Goal: Information Seeking & Learning: Check status

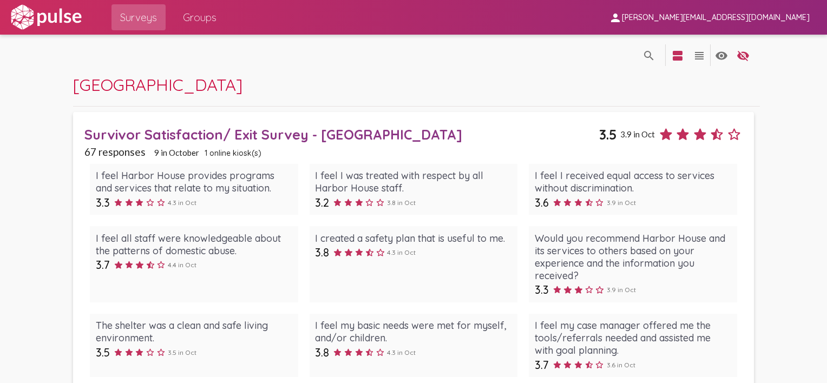
click at [130, 15] on span "Surveys" at bounding box center [138, 17] width 37 height 19
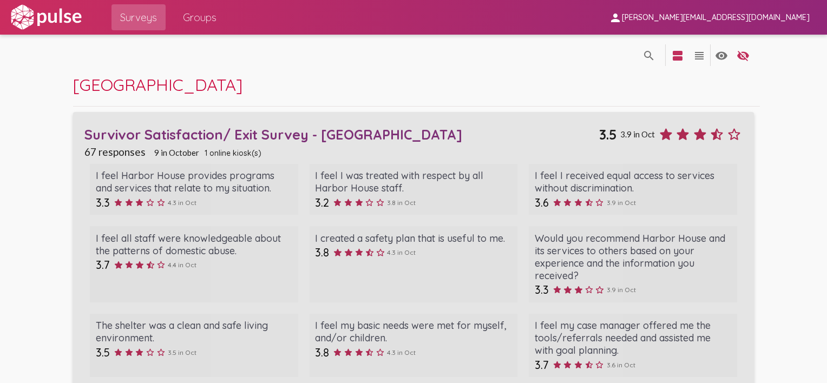
click at [159, 135] on div "Survivor Satisfaction/ Exit Survey - [GEOGRAPHIC_DATA]" at bounding box center [341, 134] width 515 height 17
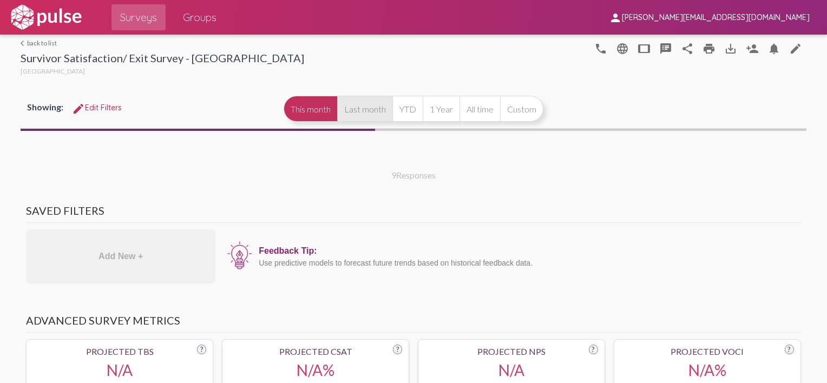
click at [369, 108] on button "Last month" at bounding box center [364, 109] width 55 height 26
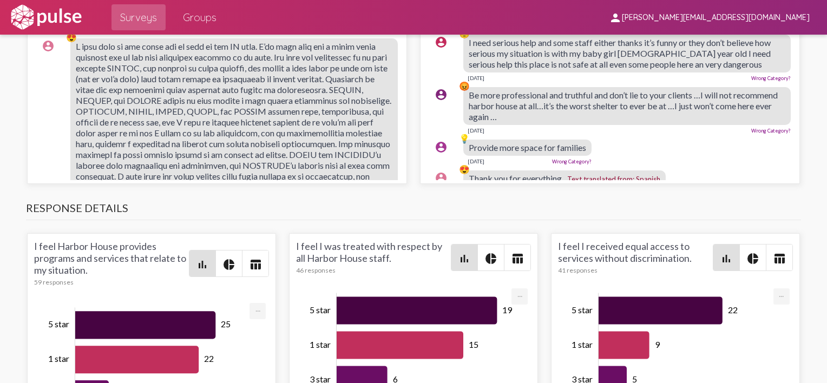
scroll to position [1408, 0]
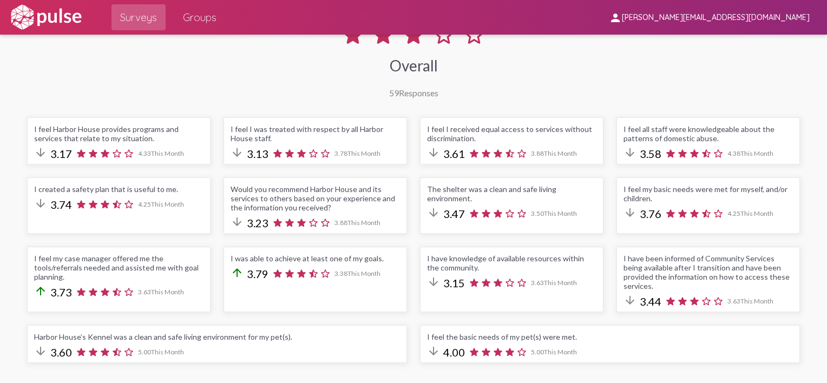
scroll to position [0, 0]
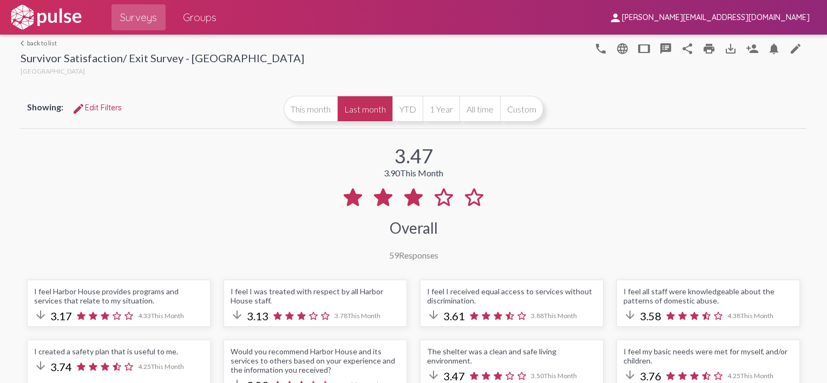
click at [106, 106] on span "edit Edit Filters" at bounding box center [97, 108] width 50 height 10
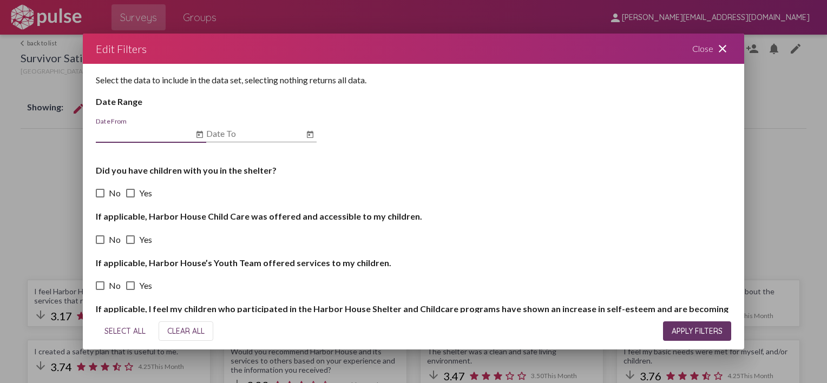
click at [260, 174] on h4 "Did you have children with you in the shelter?" at bounding box center [414, 170] width 636 height 10
click at [132, 132] on input "Date From" at bounding box center [144, 134] width 97 height 10
click at [197, 134] on icon "Open calendar" at bounding box center [200, 134] width 6 height 7
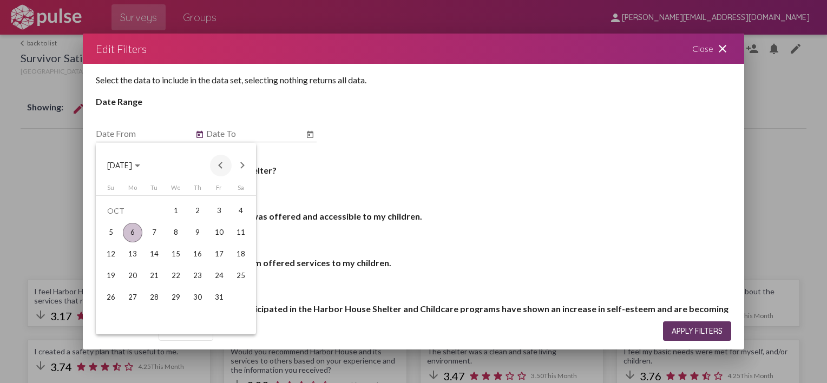
click at [221, 165] on button "Previous month" at bounding box center [221, 166] width 22 height 22
click at [132, 232] on div "1" at bounding box center [132, 232] width 19 height 19
type input "9/1/2025"
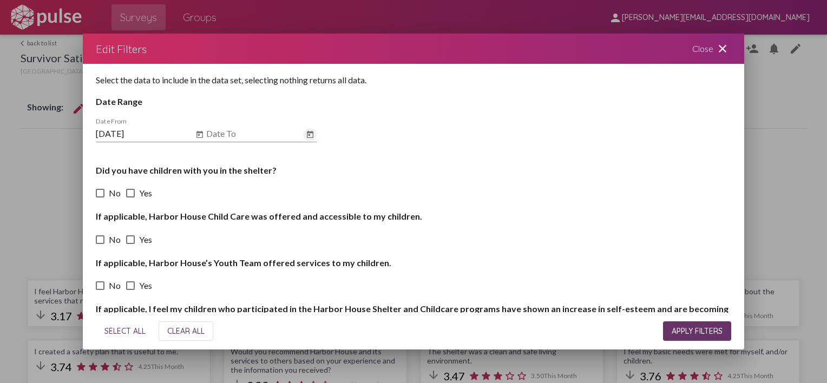
click at [312, 135] on icon "Open calendar" at bounding box center [310, 134] width 9 height 13
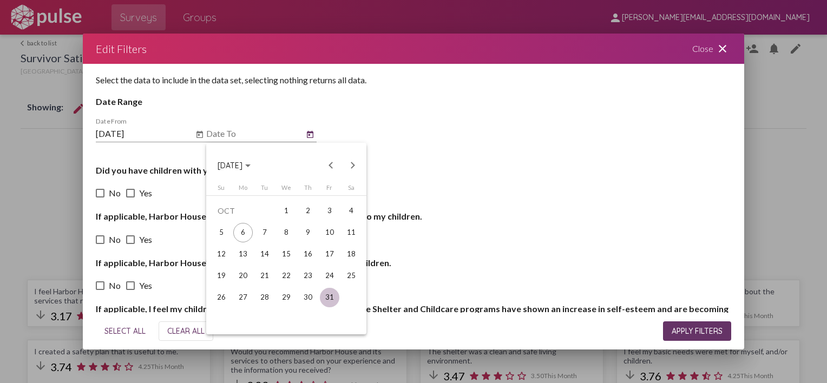
click at [330, 301] on div "31" at bounding box center [329, 297] width 19 height 19
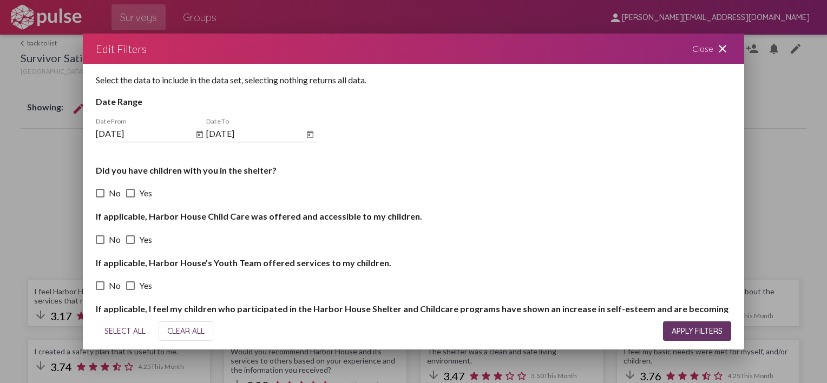
click at [304, 130] on mat-datepicker-toggle at bounding box center [310, 133] width 13 height 10
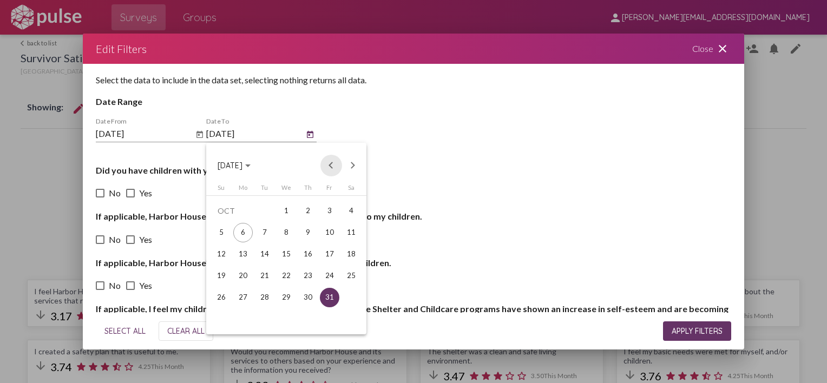
click at [330, 164] on button "Previous month" at bounding box center [332, 166] width 22 height 22
click at [262, 321] on div "30" at bounding box center [264, 319] width 19 height 19
type input "9/30/2025"
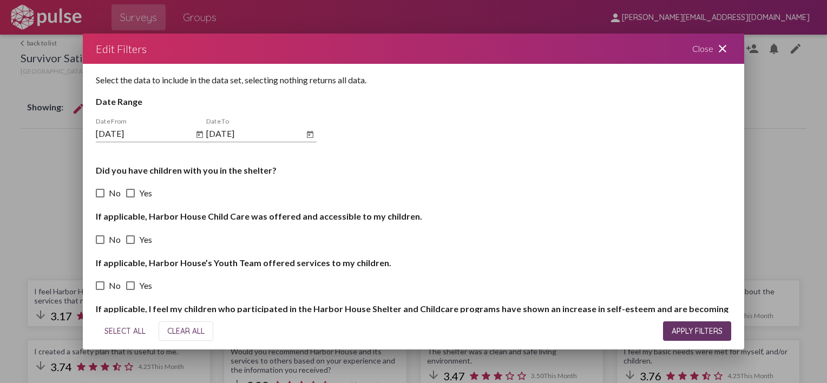
click at [143, 173] on h4 "Did you have children with you in the shelter?" at bounding box center [414, 170] width 636 height 10
click at [96, 169] on h4 "Did you have children with you in the shelter?" at bounding box center [414, 170] width 636 height 10
click at [273, 172] on h4 "Did you have children with you in the shelter?" at bounding box center [414, 170] width 636 height 10
click at [129, 195] on span at bounding box center [130, 193] width 9 height 9
click at [130, 198] on input "Yes" at bounding box center [130, 198] width 1 height 1
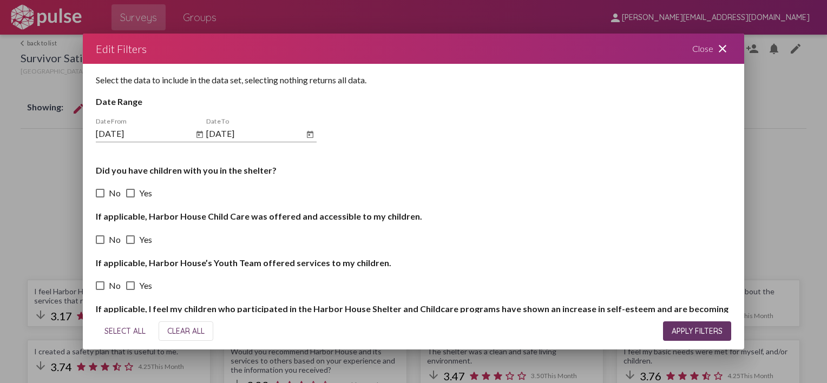
checkbox input "true"
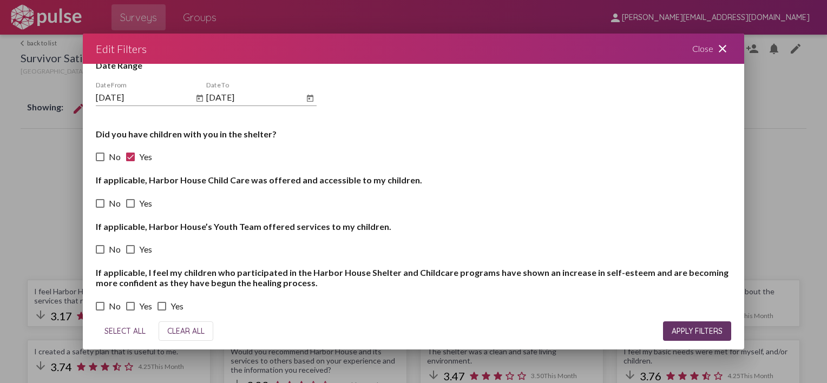
scroll to position [54, 0]
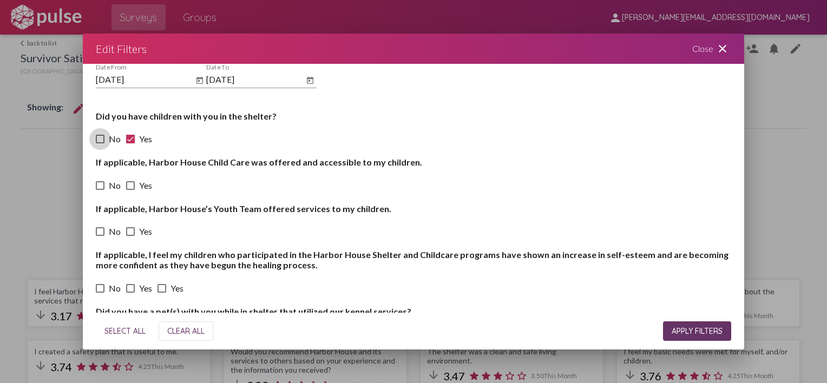
click at [101, 141] on span at bounding box center [100, 139] width 9 height 9
click at [100, 143] on input "No" at bounding box center [100, 143] width 1 height 1
checkbox input "true"
click at [131, 136] on span at bounding box center [130, 139] width 9 height 9
click at [130, 143] on input "Yes" at bounding box center [130, 143] width 1 height 1
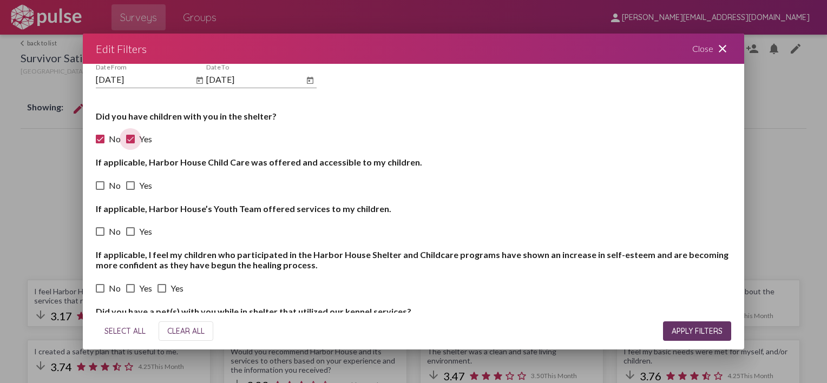
checkbox input "false"
click at [100, 140] on span at bounding box center [100, 139] width 9 height 9
click at [100, 143] on input "No" at bounding box center [100, 143] width 1 height 1
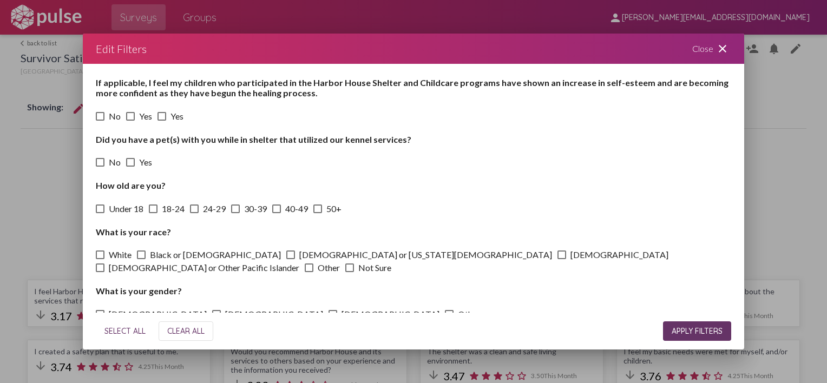
scroll to position [10, 0]
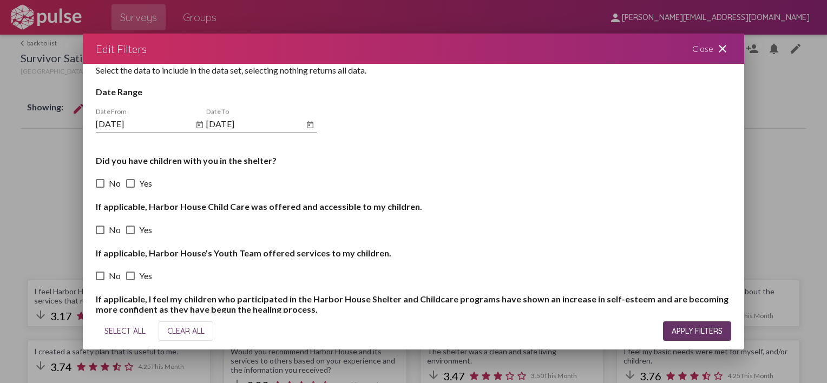
click at [126, 330] on span "SELECT ALL" at bounding box center [124, 331] width 41 height 10
checkbox input "true"
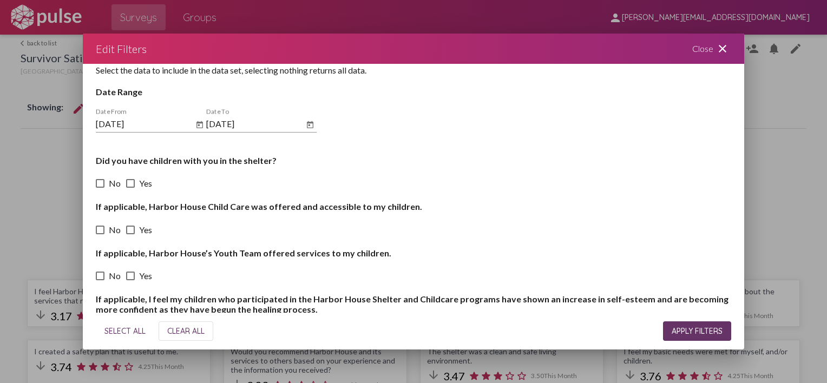
checkbox input "true"
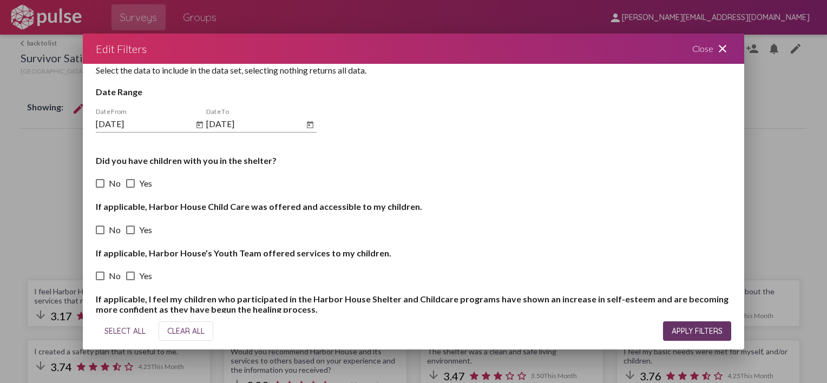
checkbox input "true"
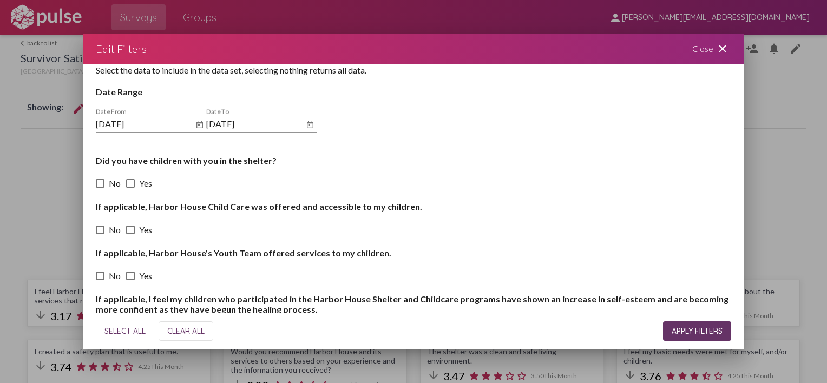
checkbox input "true"
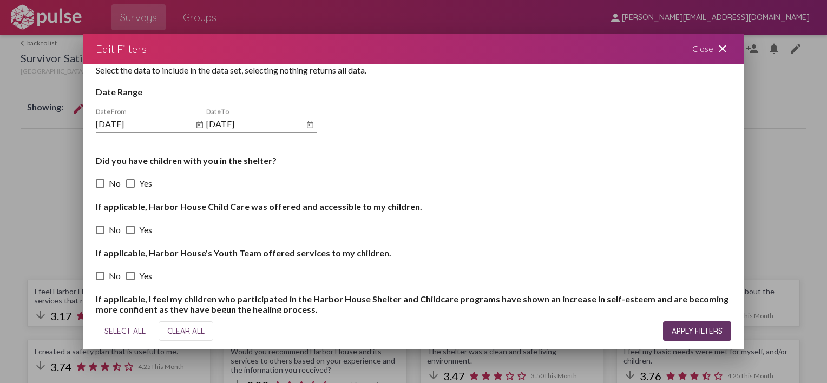
checkbox input "true"
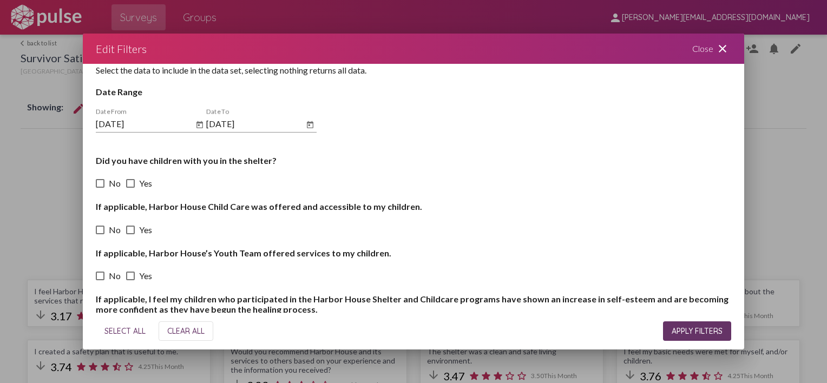
checkbox input "true"
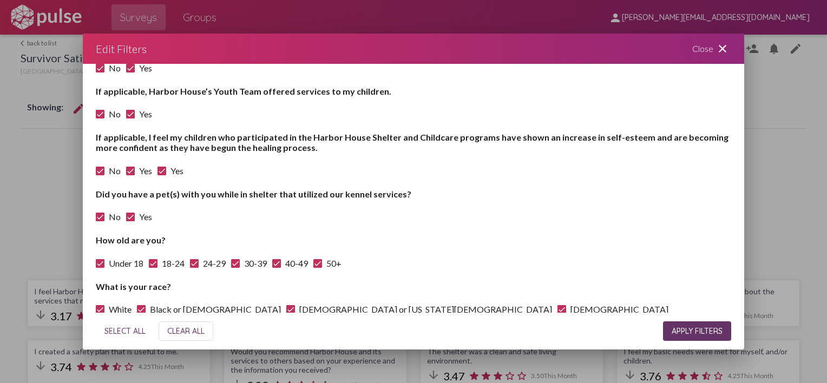
scroll to position [172, 0]
drag, startPoint x: 132, startPoint y: 219, endPoint x: 110, endPoint y: 218, distance: 21.7
click at [130, 219] on span at bounding box center [130, 216] width 9 height 9
click at [130, 221] on input "Yes" at bounding box center [130, 221] width 1 height 1
checkbox input "false"
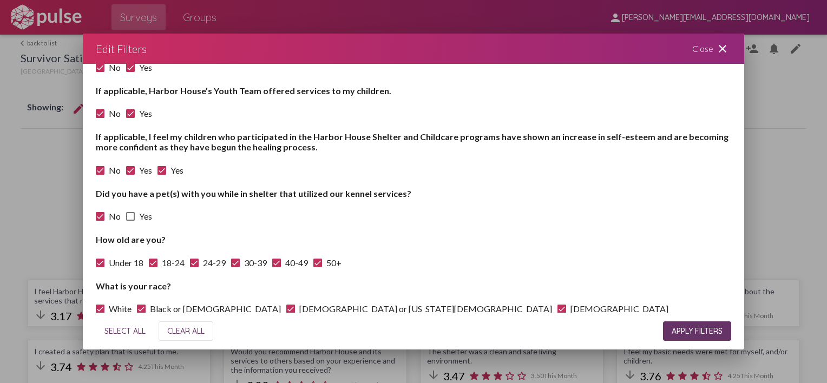
click at [102, 218] on span at bounding box center [100, 216] width 9 height 9
click at [100, 221] on input "No" at bounding box center [100, 221] width 1 height 1
checkbox input "false"
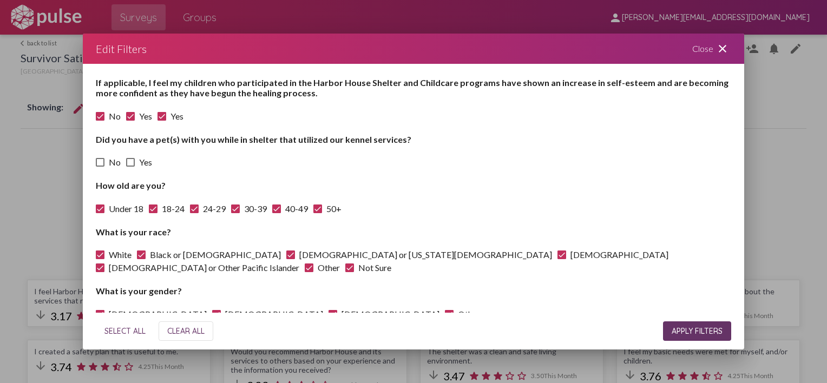
click at [705, 332] on span "APPLY FILTERS" at bounding box center [697, 331] width 51 height 10
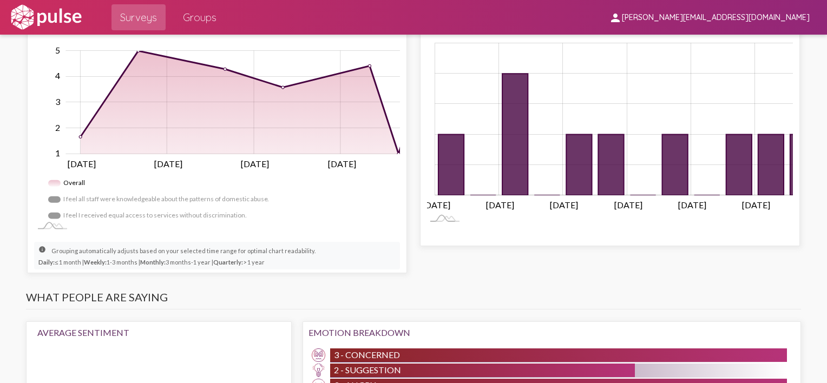
scroll to position [921, 0]
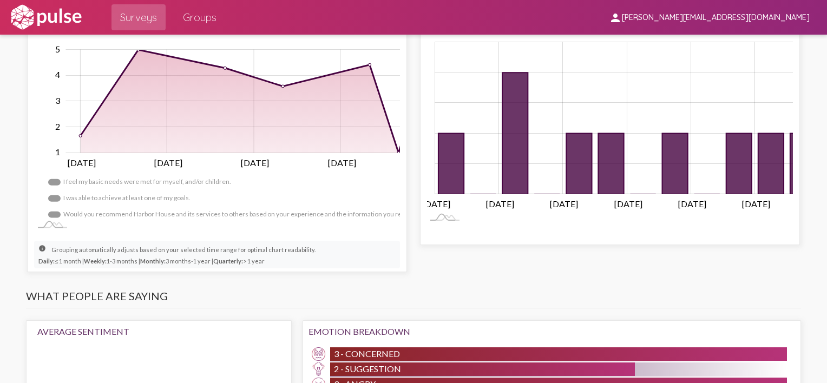
click at [407, 224] on div "Trends Daily (auto-selected) Zoom To Fit Zoom Out 1.0 2 1.5 0.00 1 0.5 2.5 3 3.…" at bounding box center [217, 137] width 380 height 271
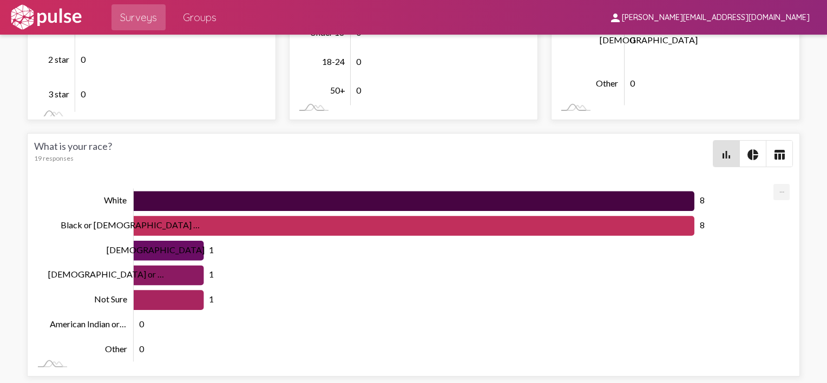
scroll to position [15, 0]
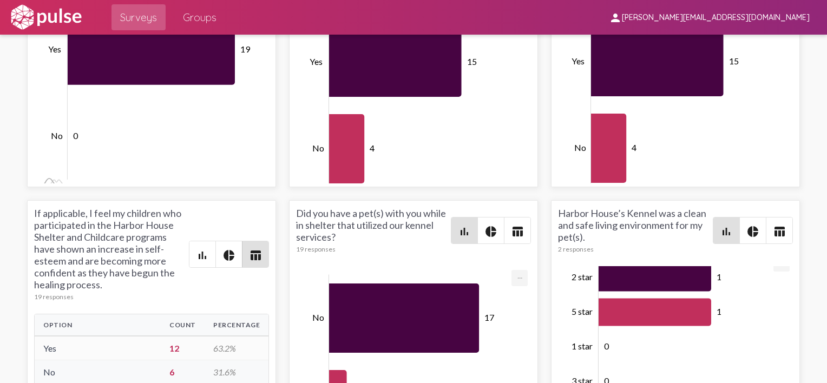
scroll to position [2762, 0]
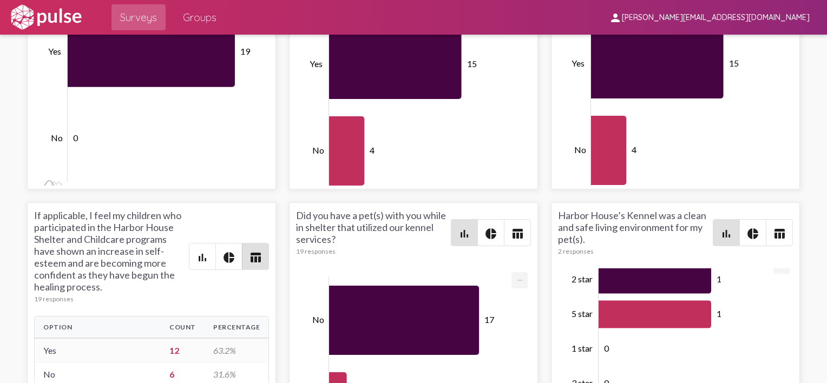
click at [210, 14] on span "Groups" at bounding box center [200, 17] width 34 height 19
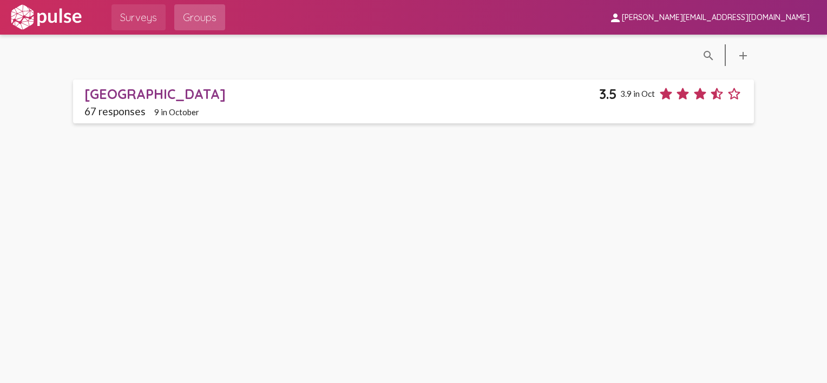
click at [151, 16] on span "Surveys" at bounding box center [138, 17] width 37 height 19
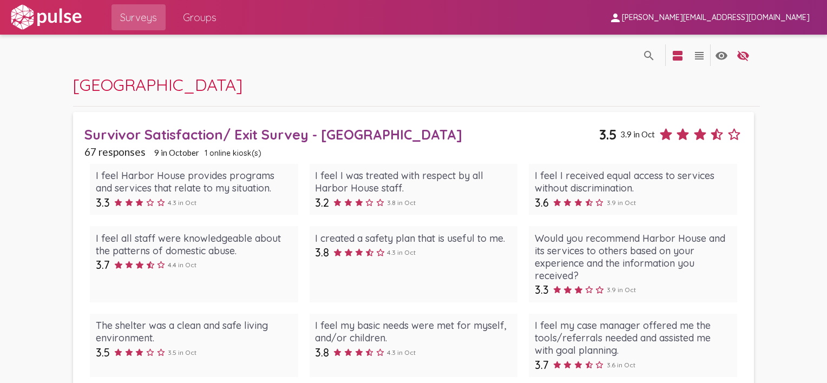
click at [301, 134] on div "Survivor Satisfaction/ Exit Survey - [GEOGRAPHIC_DATA]" at bounding box center [341, 134] width 515 height 17
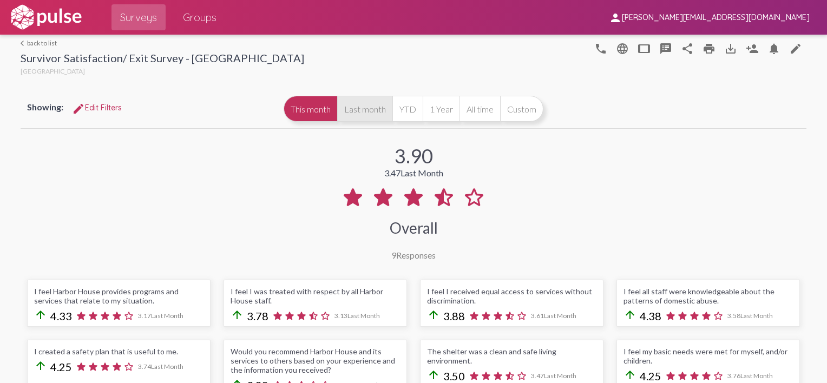
click at [361, 110] on button "Last month" at bounding box center [364, 109] width 55 height 26
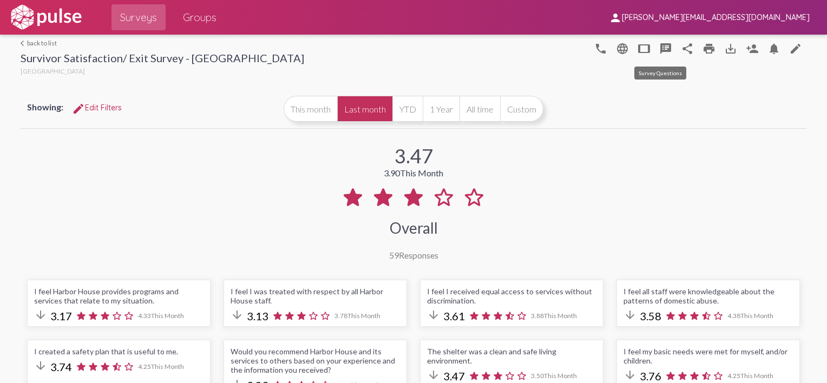
click at [659, 48] on mat-icon "speaker_notes" at bounding box center [665, 48] width 13 height 13
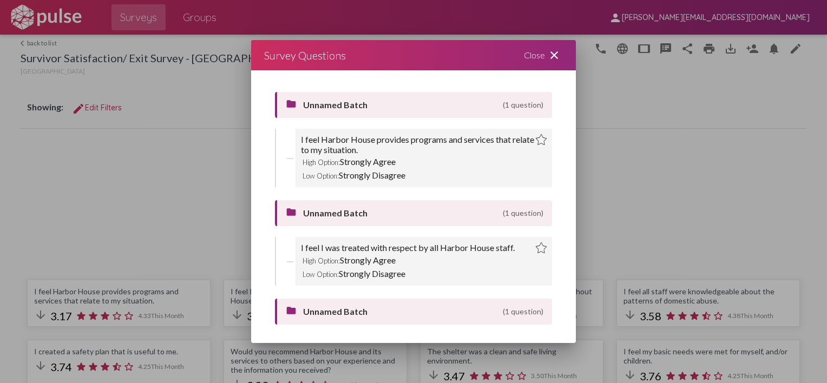
click at [556, 57] on mat-icon "close" at bounding box center [554, 55] width 13 height 13
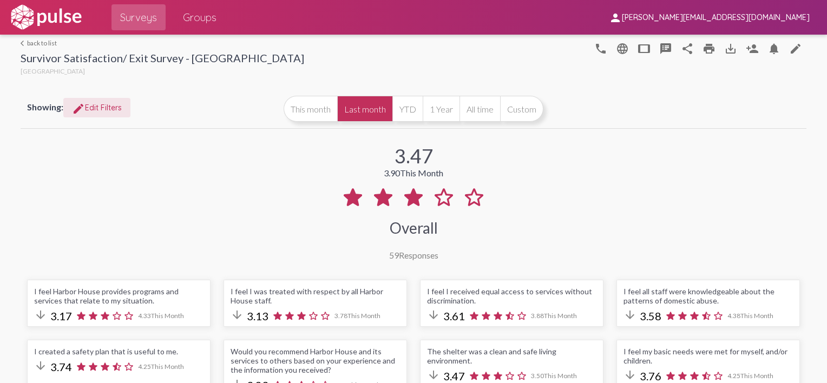
click at [116, 107] on span "edit Edit Filters" at bounding box center [97, 108] width 50 height 10
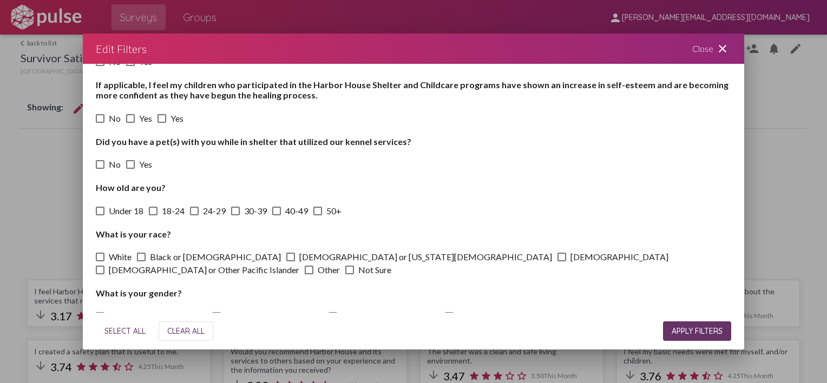
scroll to position [226, 0]
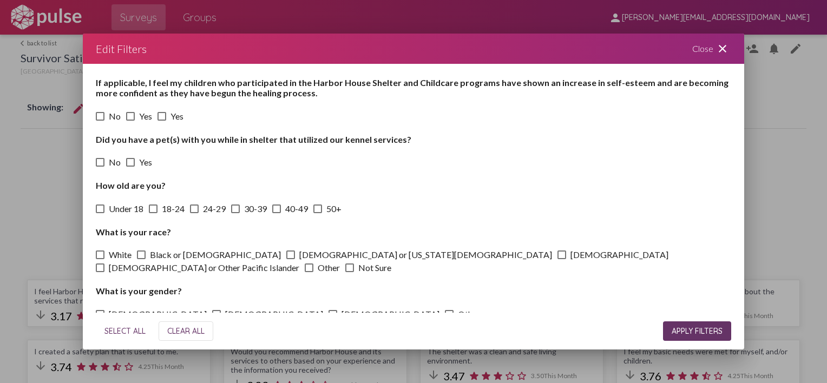
click at [182, 330] on span "CLEAR ALL" at bounding box center [185, 331] width 37 height 10
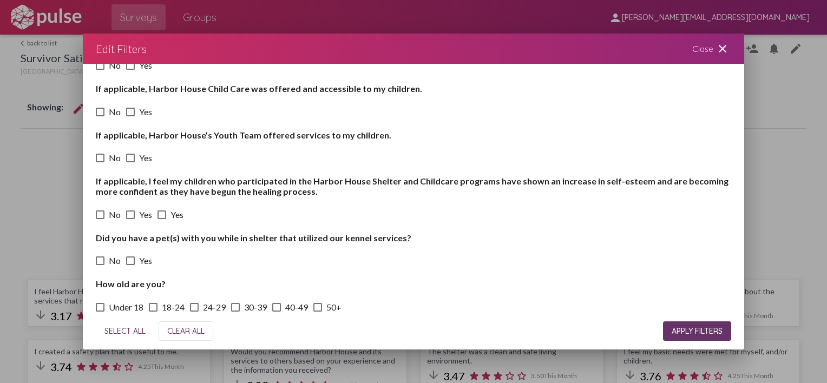
scroll to position [0, 0]
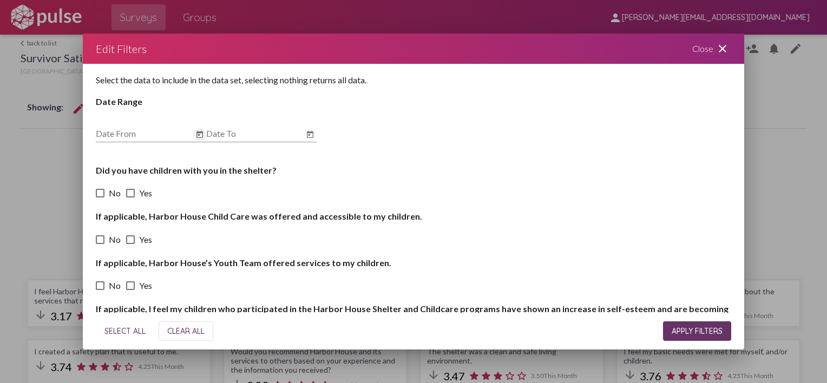
click at [200, 133] on icon "Open calendar" at bounding box center [200, 134] width 6 height 7
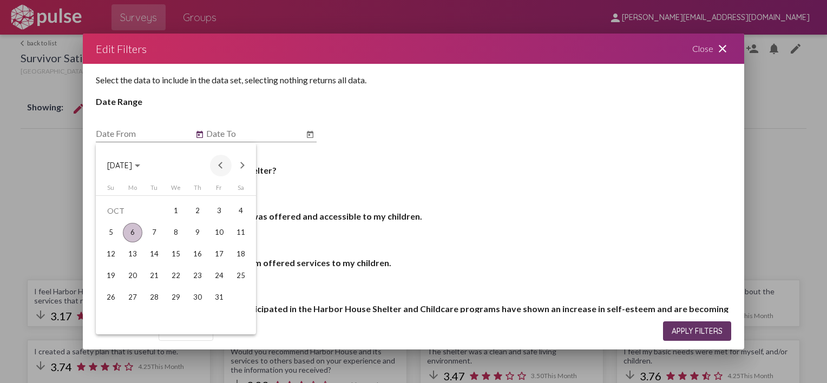
click at [220, 165] on button "Previous month" at bounding box center [221, 166] width 22 height 22
click at [133, 233] on div "1" at bounding box center [132, 232] width 19 height 19
type input "9/1/2025"
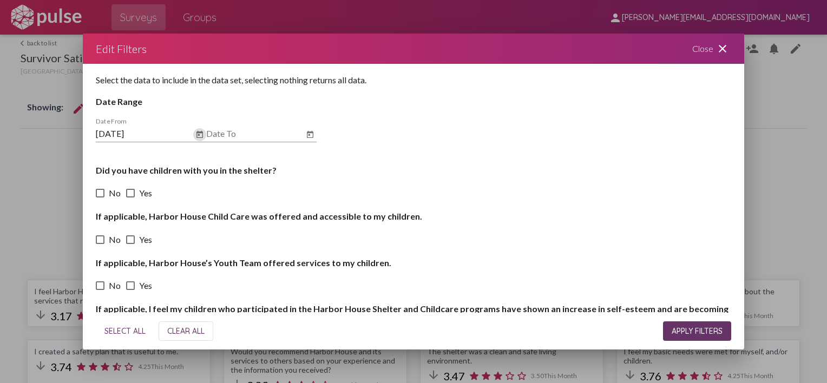
click at [310, 133] on icon "Open calendar" at bounding box center [310, 134] width 6 height 7
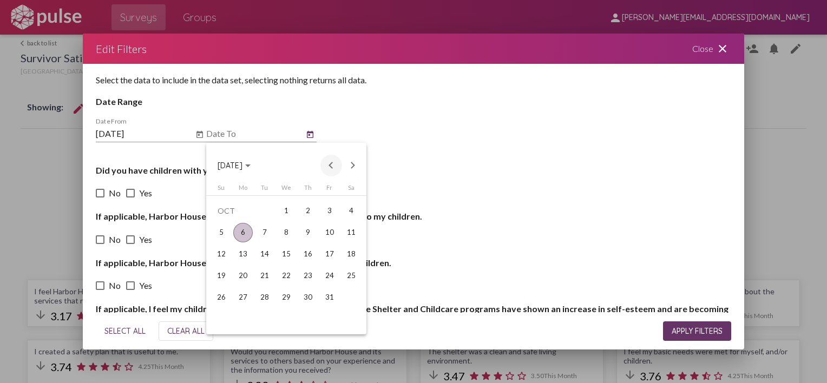
click at [327, 162] on button "Previous month" at bounding box center [332, 166] width 22 height 22
click at [267, 316] on div "30" at bounding box center [264, 319] width 19 height 19
type input "9/30/2025"
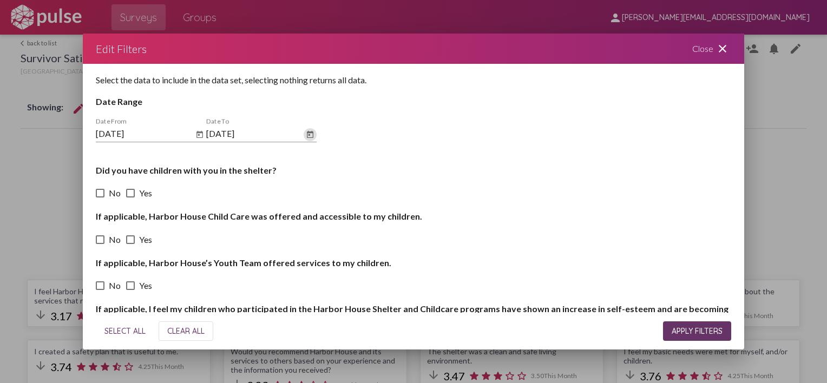
click at [105, 193] on label "No" at bounding box center [108, 193] width 25 height 13
click at [100, 198] on input "No" at bounding box center [100, 198] width 1 height 1
checkbox input "true"
click at [123, 193] on div "Did you have children with you in the shelter? No Yes" at bounding box center [414, 182] width 636 height 35
click at [131, 195] on span at bounding box center [130, 193] width 9 height 9
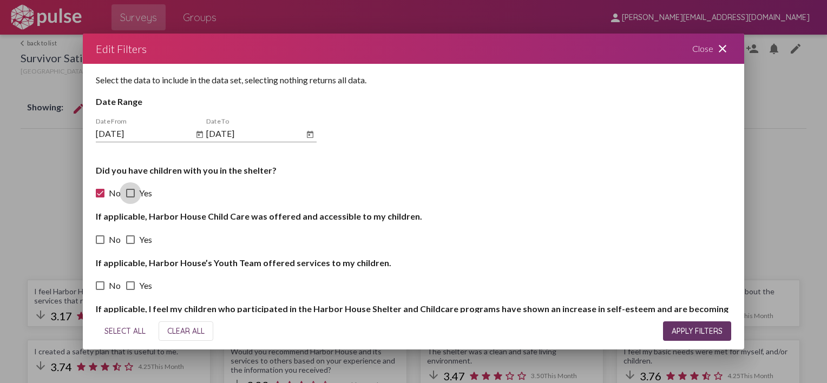
click at [130, 198] on input "Yes" at bounding box center [130, 198] width 1 height 1
click at [133, 192] on span at bounding box center [130, 193] width 9 height 9
click at [130, 198] on input "Yes" at bounding box center [130, 198] width 1 height 1
checkbox input "false"
click at [103, 193] on span at bounding box center [100, 193] width 9 height 9
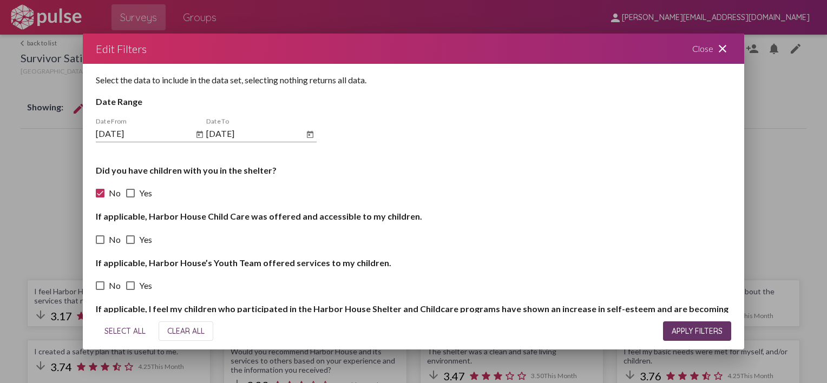
click at [100, 198] on input "No" at bounding box center [100, 198] width 1 height 1
checkbox input "false"
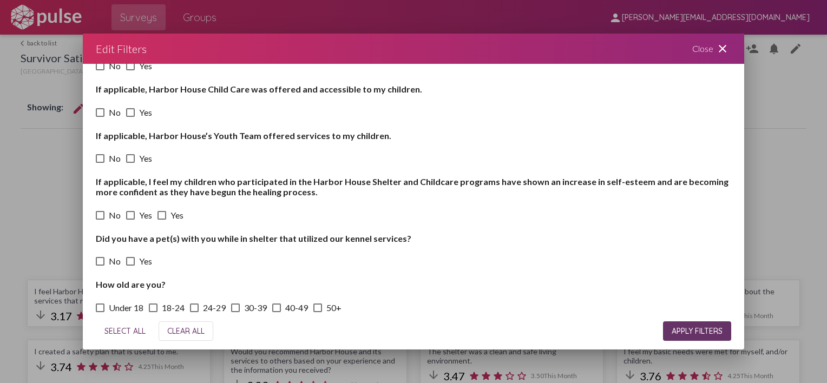
scroll to position [162, 0]
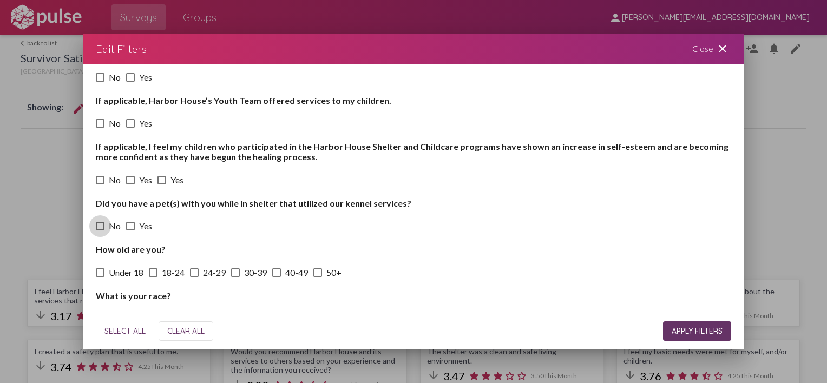
click at [101, 224] on span at bounding box center [100, 226] width 9 height 9
click at [100, 231] on input "No" at bounding box center [100, 231] width 1 height 1
checkbox input "true"
click at [128, 227] on span at bounding box center [130, 226] width 9 height 9
click at [130, 231] on input "Yes" at bounding box center [130, 231] width 1 height 1
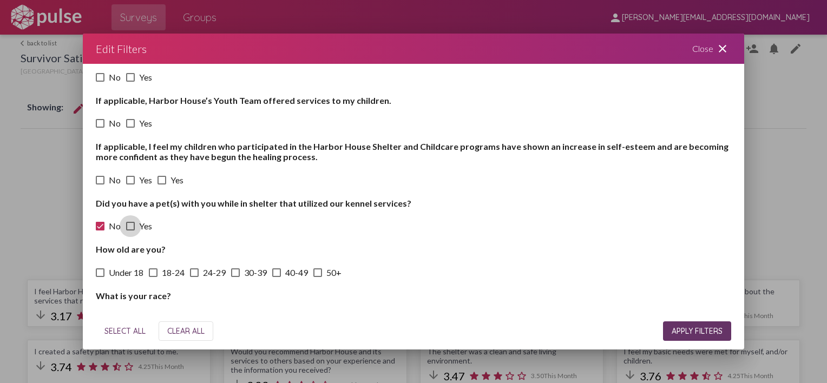
checkbox input "true"
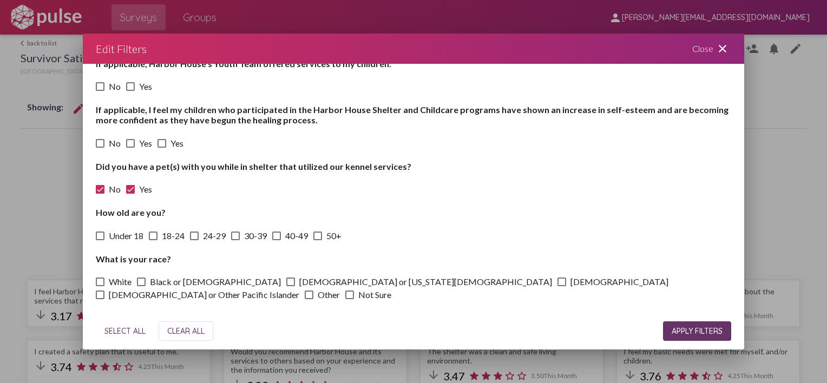
scroll to position [217, 0]
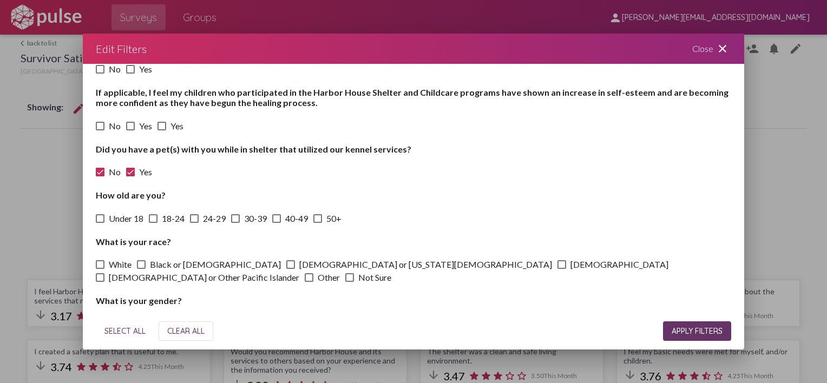
click at [681, 331] on span "APPLY FILTERS" at bounding box center [697, 331] width 51 height 10
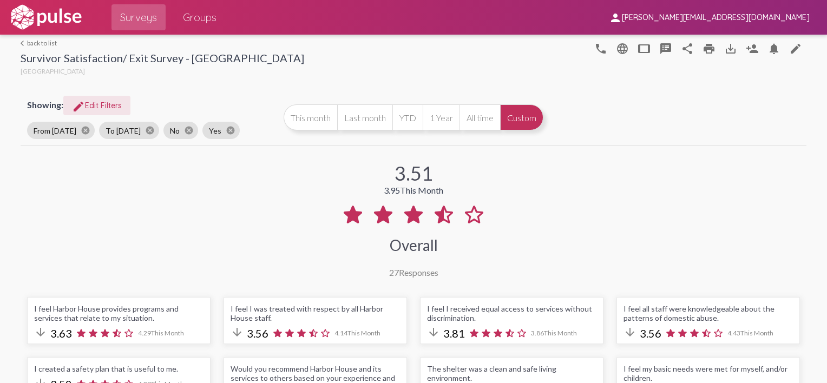
click at [107, 105] on span "edit Edit Filters" at bounding box center [97, 106] width 50 height 10
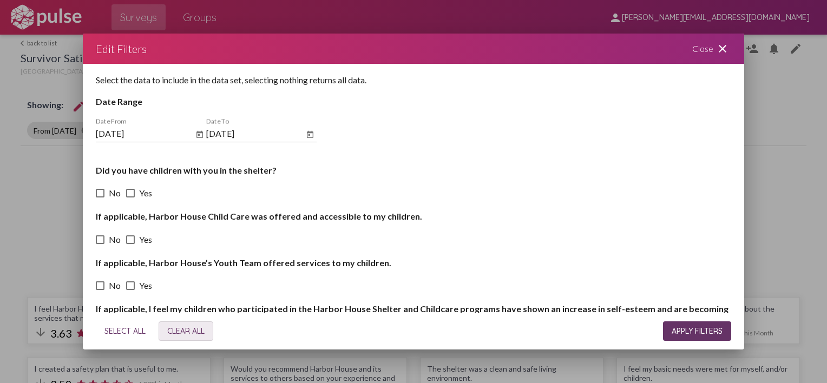
click at [199, 329] on span "CLEAR ALL" at bounding box center [185, 331] width 37 height 10
checkbox input "false"
drag, startPoint x: 700, startPoint y: 328, endPoint x: 712, endPoint y: 321, distance: 14.0
click at [700, 327] on span "APPLY FILTERS" at bounding box center [697, 331] width 51 height 10
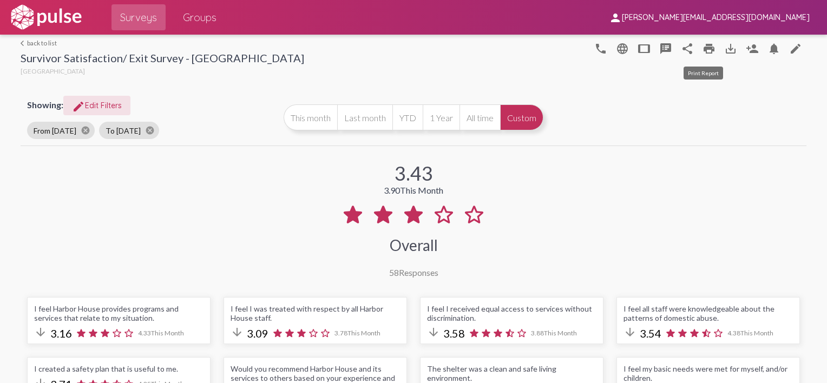
click at [708, 46] on mat-icon "print" at bounding box center [709, 48] width 13 height 13
click at [353, 118] on button "Last month" at bounding box center [364, 117] width 55 height 26
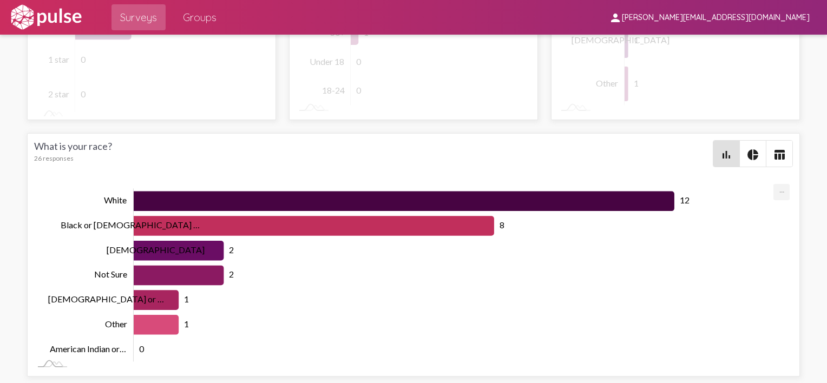
scroll to position [3357, 0]
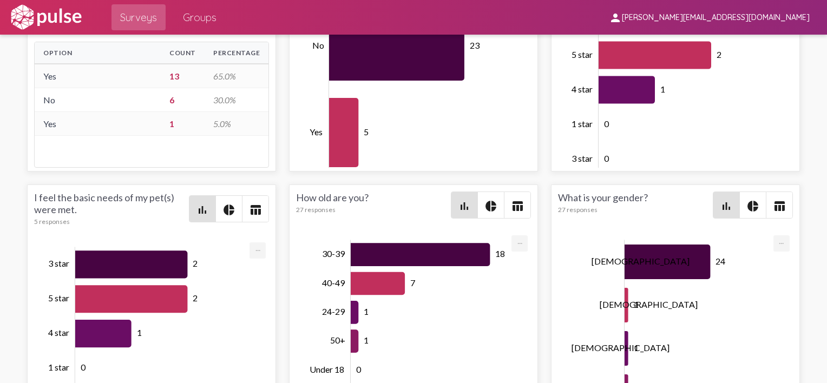
scroll to position [3032, 0]
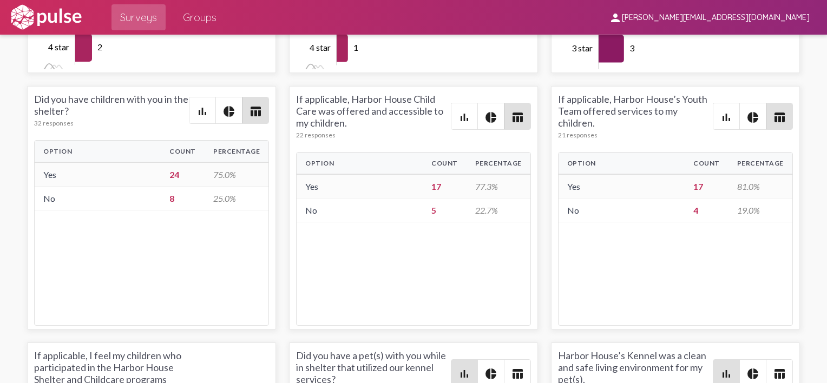
scroll to position [2545, 0]
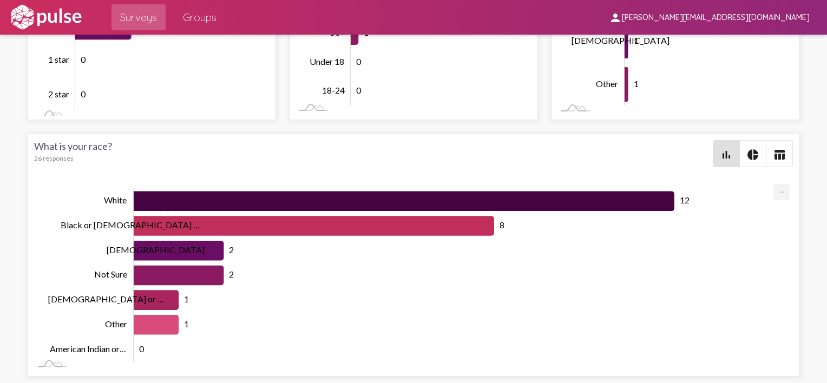
scroll to position [3248, 0]
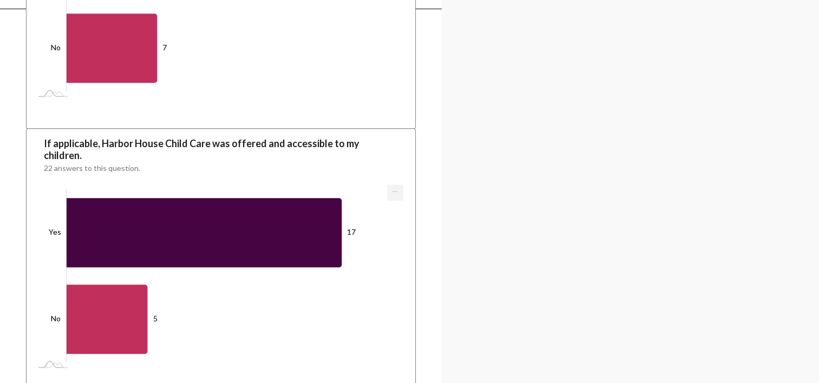
scroll to position [4927, 0]
